Goal: Transaction & Acquisition: Purchase product/service

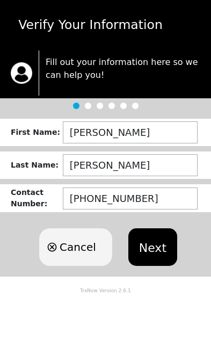
click at [142, 246] on button "Next" at bounding box center [152, 247] width 49 height 38
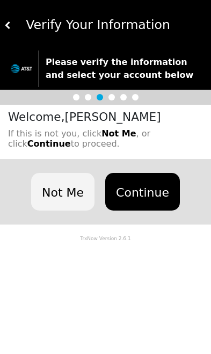
click at [136, 184] on button "Continue" at bounding box center [142, 192] width 75 height 38
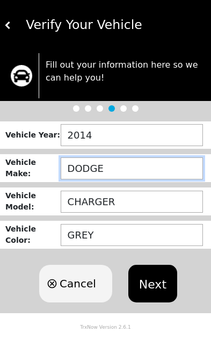
click at [116, 169] on input "DODGE" at bounding box center [132, 168] width 142 height 22
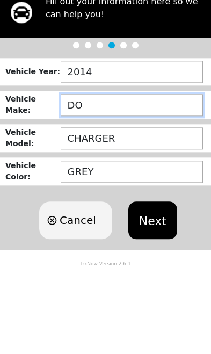
type input "D"
type input "HY"
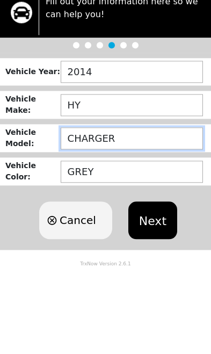
click at [114, 191] on input "CHARGER" at bounding box center [132, 202] width 142 height 22
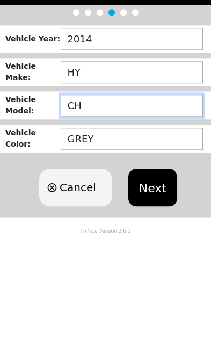
type input "C"
type input "T"
type input "TUSCON"
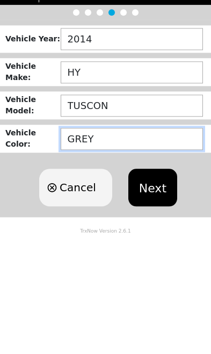
click at [110, 224] on input "GREY" at bounding box center [132, 235] width 142 height 22
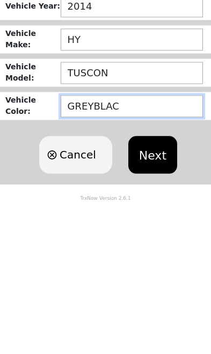
type input "GREYBLACK"
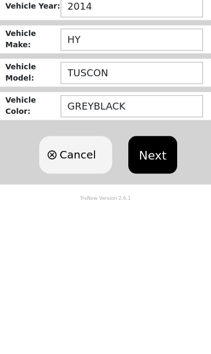
click at [148, 265] on button "Next" at bounding box center [152, 284] width 49 height 38
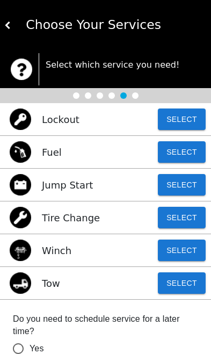
click at [8, 27] on img at bounding box center [8, 25] width 8 height 8
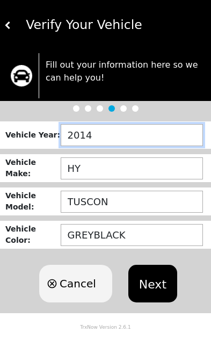
click at [93, 137] on input "2014" at bounding box center [132, 135] width 142 height 22
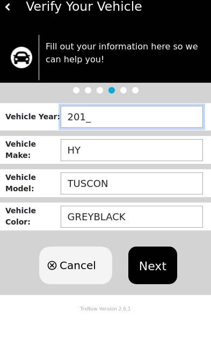
type input "2016"
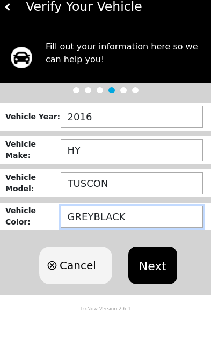
click at [83, 224] on input "GREYBLACK" at bounding box center [132, 235] width 142 height 22
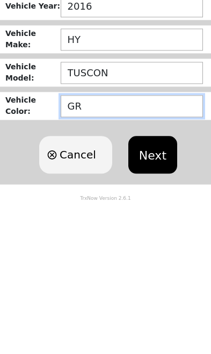
type input "G"
type input "BLACK"
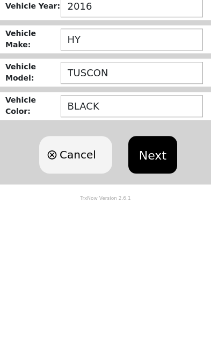
click at [148, 265] on button "Next" at bounding box center [152, 284] width 49 height 38
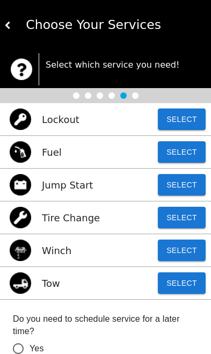
click at [181, 215] on button "Select" at bounding box center [182, 217] width 48 height 21
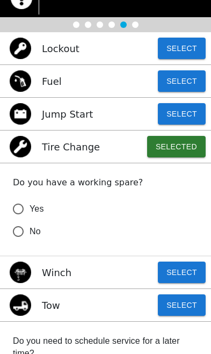
scroll to position [71, 0]
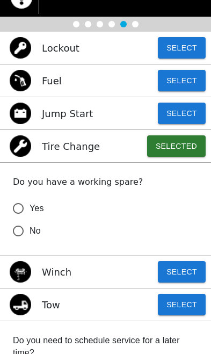
click at [27, 206] on input "Yes" at bounding box center [18, 208] width 23 height 23
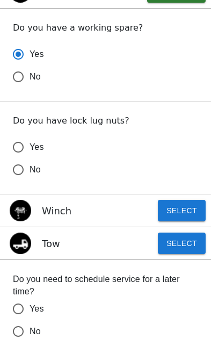
scroll to position [226, 0]
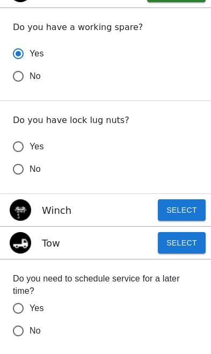
click at [25, 136] on label "Yes" at bounding box center [98, 146] width 182 height 23
click at [25, 136] on input "Yes" at bounding box center [18, 146] width 23 height 23
radio input "true"
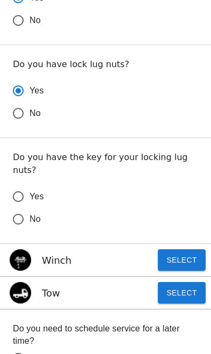
scroll to position [282, 0]
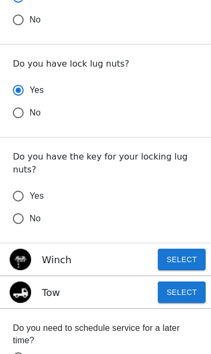
click at [24, 185] on input "Yes" at bounding box center [18, 196] width 23 height 23
radio input "false"
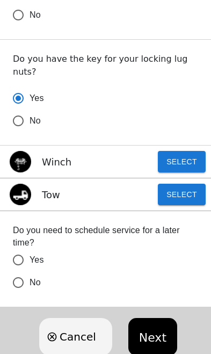
scroll to position [381, 0]
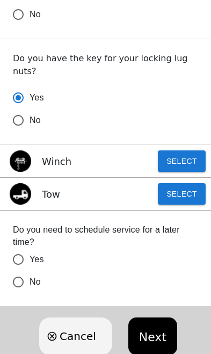
click at [18, 270] on input "No" at bounding box center [18, 281] width 23 height 23
radio input "false"
click at [143, 325] on button "Next" at bounding box center [152, 336] width 49 height 38
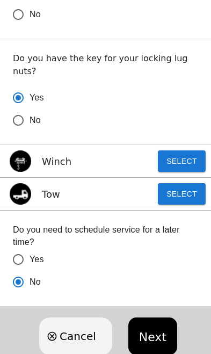
scroll to position [0, 0]
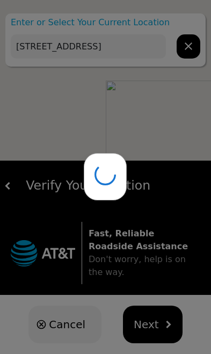
type input "15119 Dawnbrook Dr, Houston, TX 77068, USA"
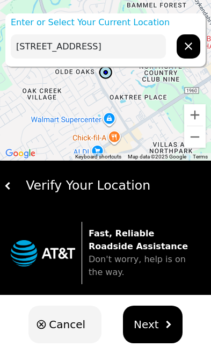
click at [149, 321] on span "Next" at bounding box center [146, 324] width 25 height 16
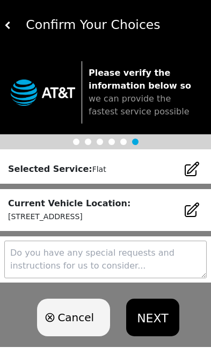
click at [149, 319] on button "NEXT" at bounding box center [152, 317] width 53 height 38
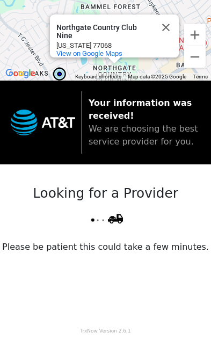
click at [126, 49] on div "View on Google Maps" at bounding box center [117, 53] width 122 height 8
click at [107, 57] on span "View on Google Maps" at bounding box center [89, 53] width 66 height 8
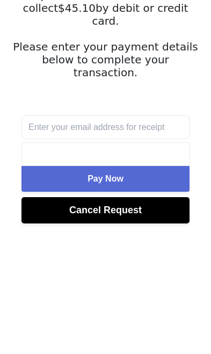
scroll to position [106, 0]
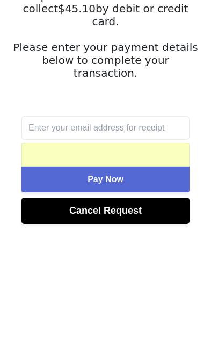
click at [146, 286] on button "Pay Now" at bounding box center [105, 299] width 168 height 26
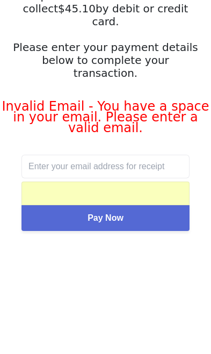
scroll to position [62, 0]
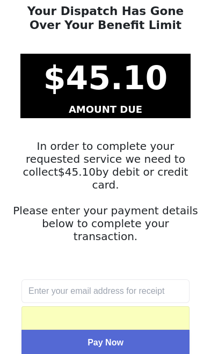
click at [127, 330] on button "Pay Now" at bounding box center [105, 343] width 168 height 26
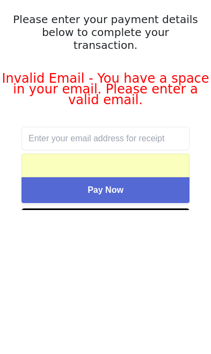
scroll to position [90, 0]
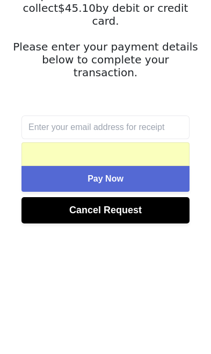
scroll to position [106, 0]
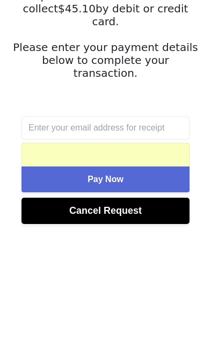
click at [135, 286] on button "Pay Now" at bounding box center [105, 299] width 168 height 26
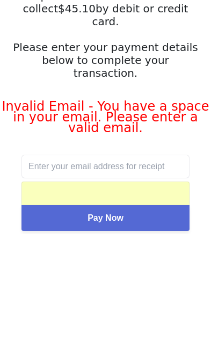
scroll to position [62, 0]
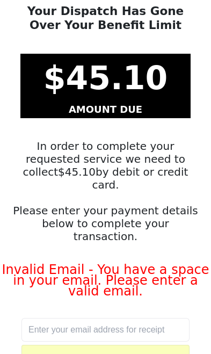
click at [65, 318] on input "text" at bounding box center [105, 330] width 168 height 24
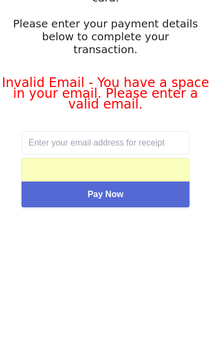
type input "[EMAIL_ADDRESS][DOMAIN_NAME]"
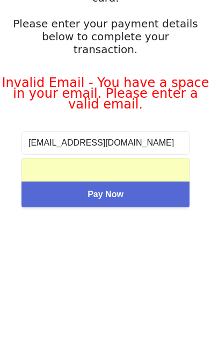
scroll to position [90, 0]
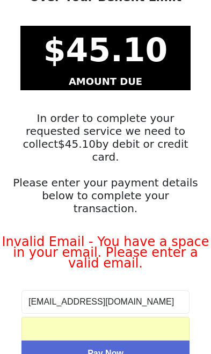
click at [137, 340] on button "Pay Now" at bounding box center [105, 353] width 168 height 26
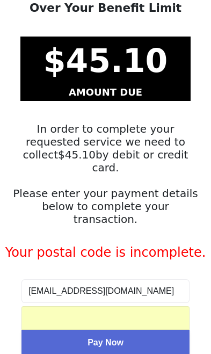
click at [147, 330] on button "Pay Now" at bounding box center [105, 343] width 168 height 26
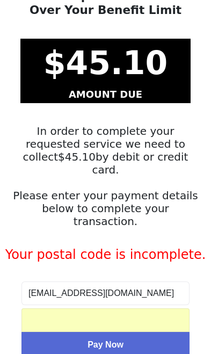
click at [131, 332] on button "Pay Now" at bounding box center [105, 345] width 168 height 26
click at [138, 308] on div at bounding box center [105, 320] width 168 height 24
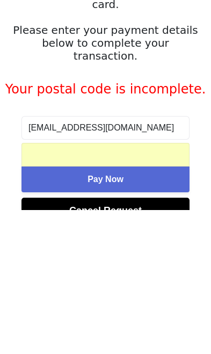
scroll to position [79, 0]
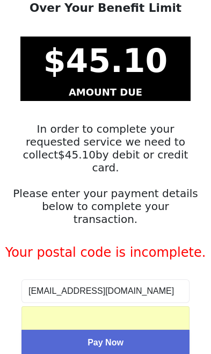
click at [130, 330] on button "Pay Now" at bounding box center [105, 343] width 168 height 26
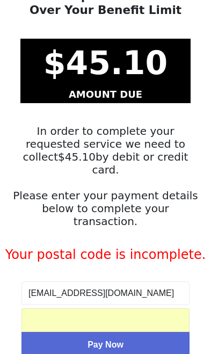
click at [114, 340] on span "Pay Now" at bounding box center [105, 344] width 36 height 9
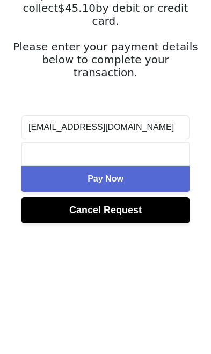
scroll to position [106, 0]
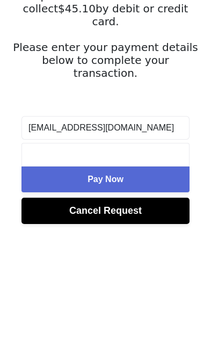
click at [119, 294] on span "Pay Now" at bounding box center [105, 298] width 36 height 9
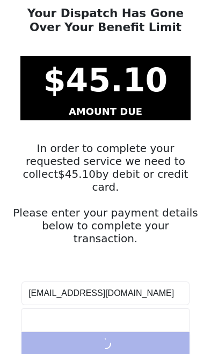
scroll to position [44, 0]
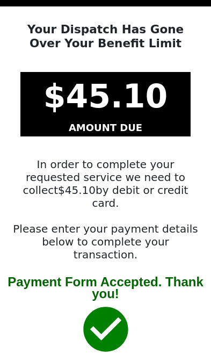
click at [207, 156] on div "Your Dispatch Has Gone Over Your Benefit Limit $ 45.10 AMOUNT DUE In order to c…" at bounding box center [105, 144] width 211 height 264
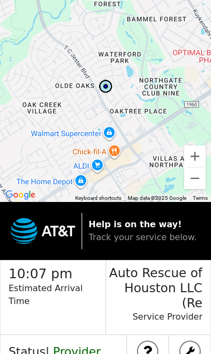
scroll to position [43, 0]
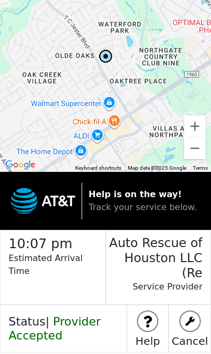
click at [61, 318] on h4 "Status | Provider Accepted" at bounding box center [64, 329] width 126 height 28
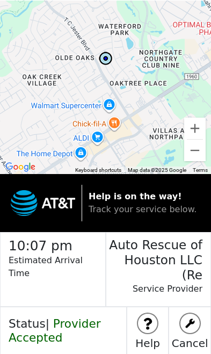
click at [52, 316] on span "Provider Accepted" at bounding box center [55, 329] width 92 height 27
click at [141, 204] on span "Track your service below." at bounding box center [143, 208] width 108 height 10
click at [142, 211] on span "Track your service below." at bounding box center [143, 208] width 108 height 10
